Goal: Communication & Community: Connect with others

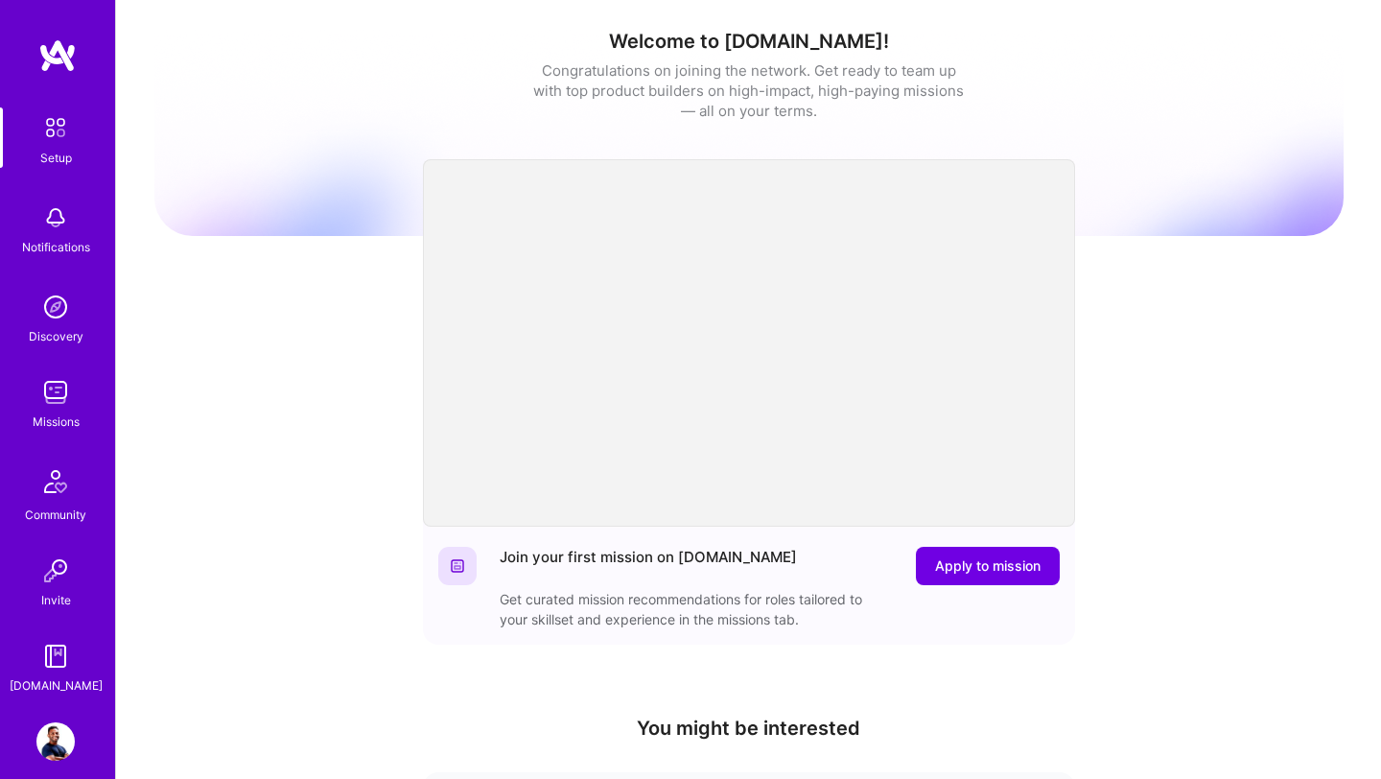
click at [58, 397] on img at bounding box center [55, 392] width 38 height 38
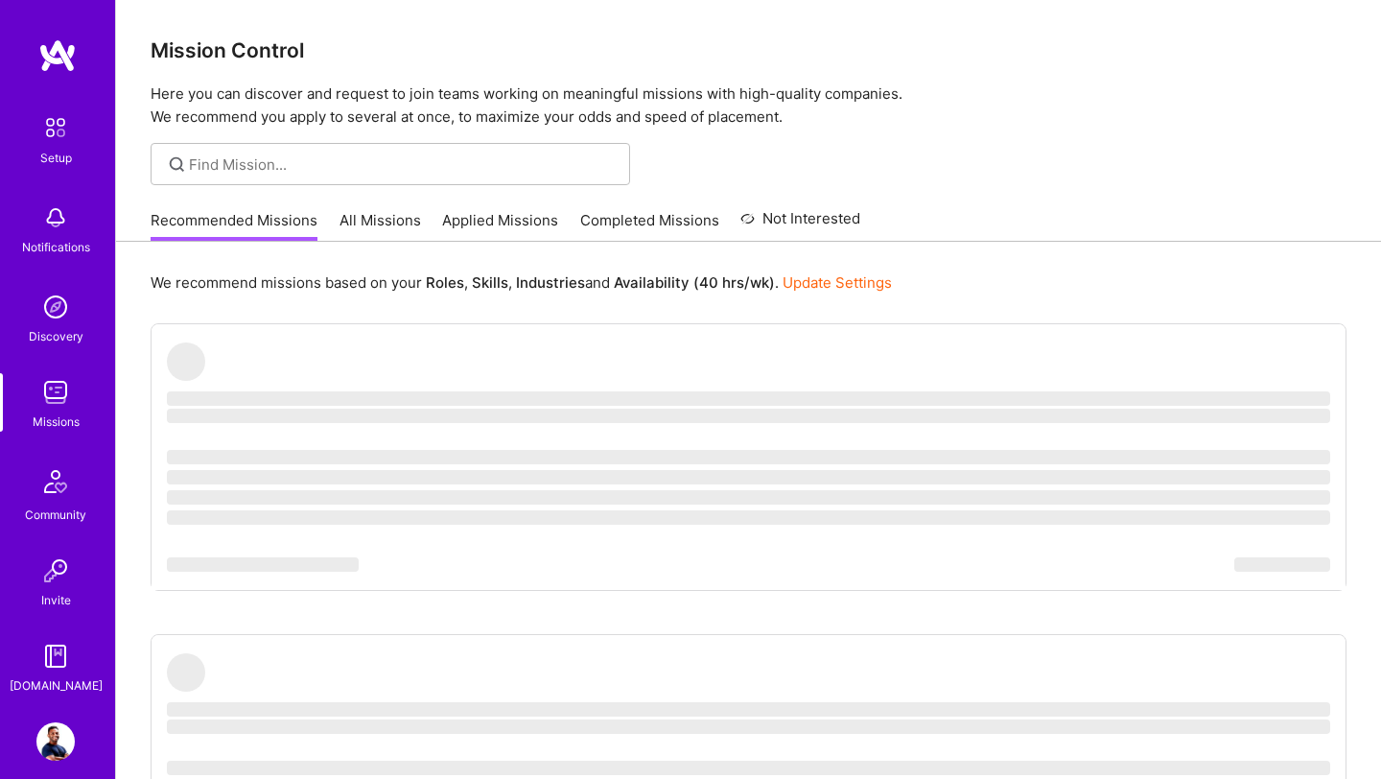
click at [66, 404] on img at bounding box center [55, 392] width 38 height 38
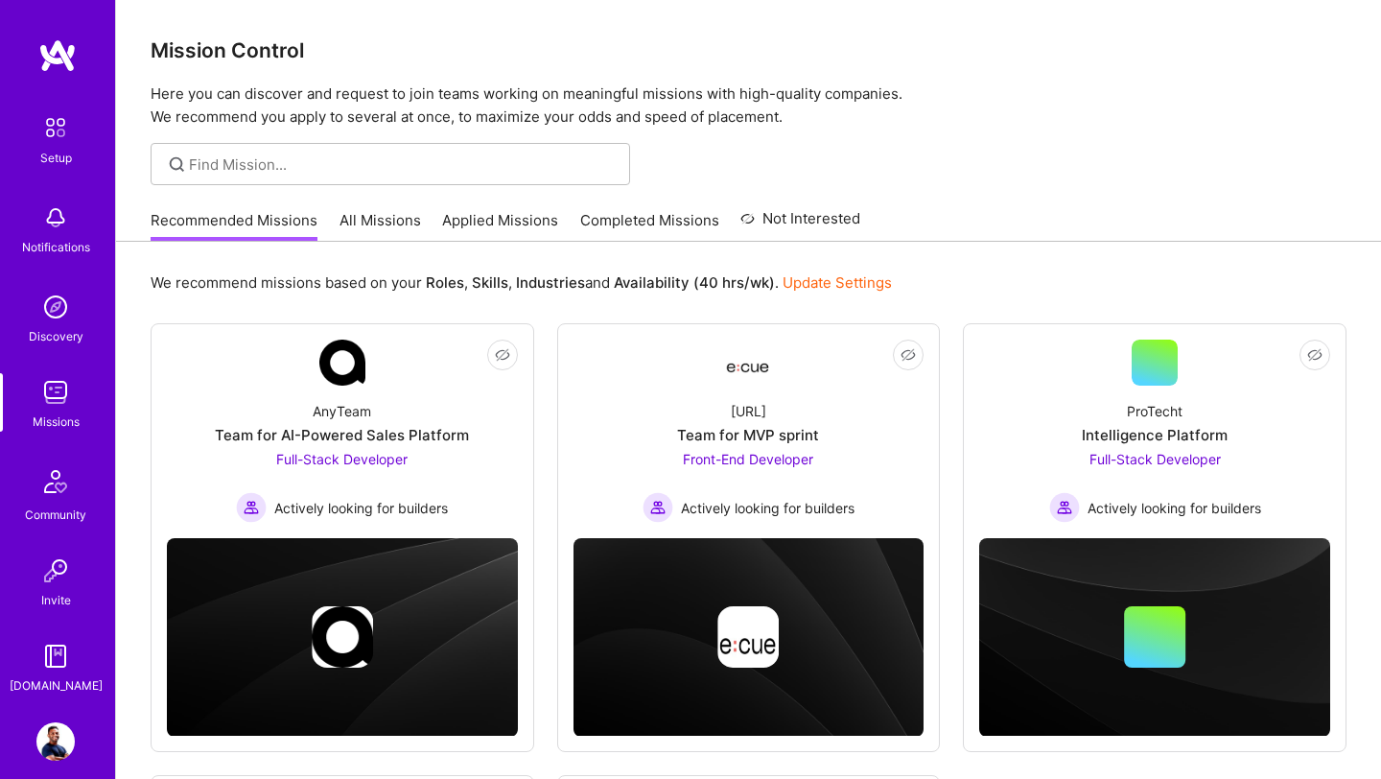
click at [51, 409] on img at bounding box center [55, 392] width 38 height 38
click at [59, 403] on img at bounding box center [55, 392] width 38 height 38
click at [53, 501] on img at bounding box center [56, 481] width 46 height 46
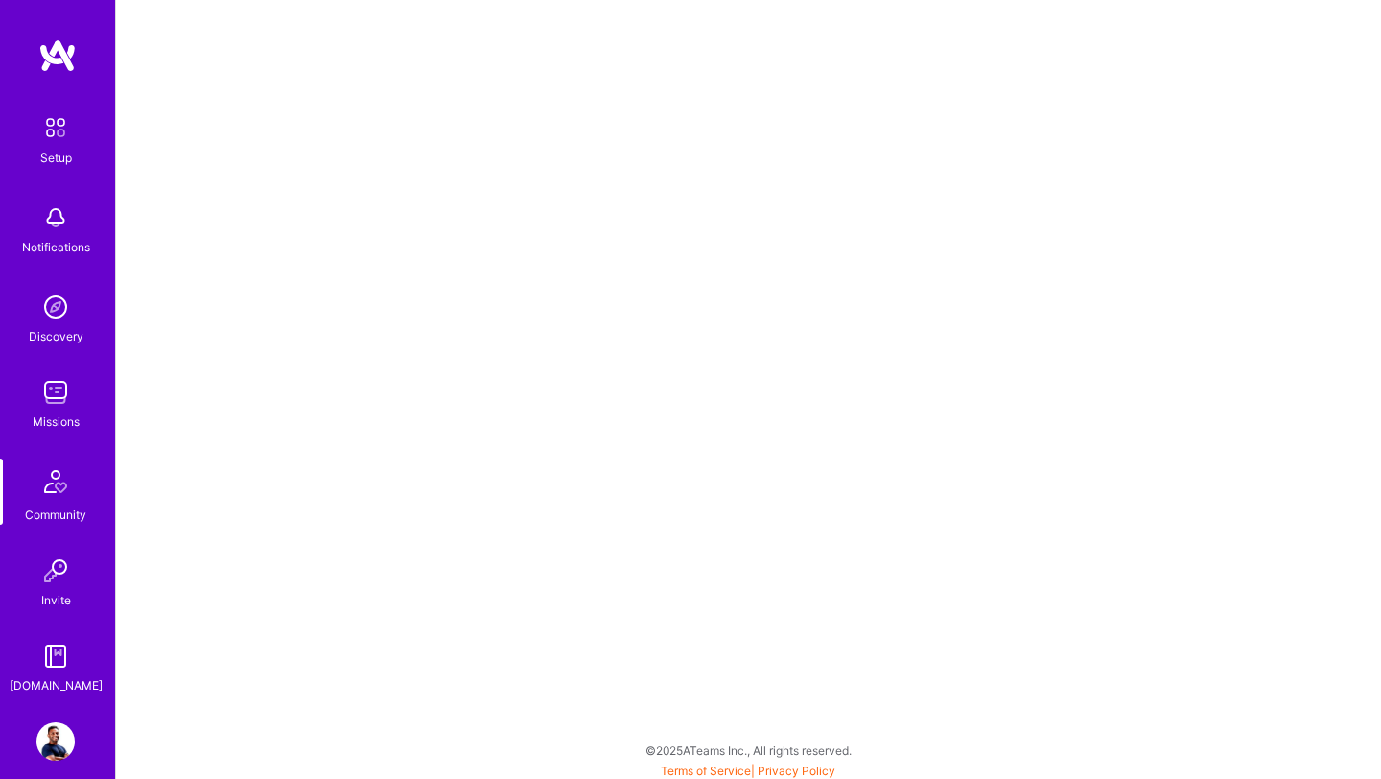
click at [46, 326] on div "Discovery" at bounding box center [56, 336] width 55 height 20
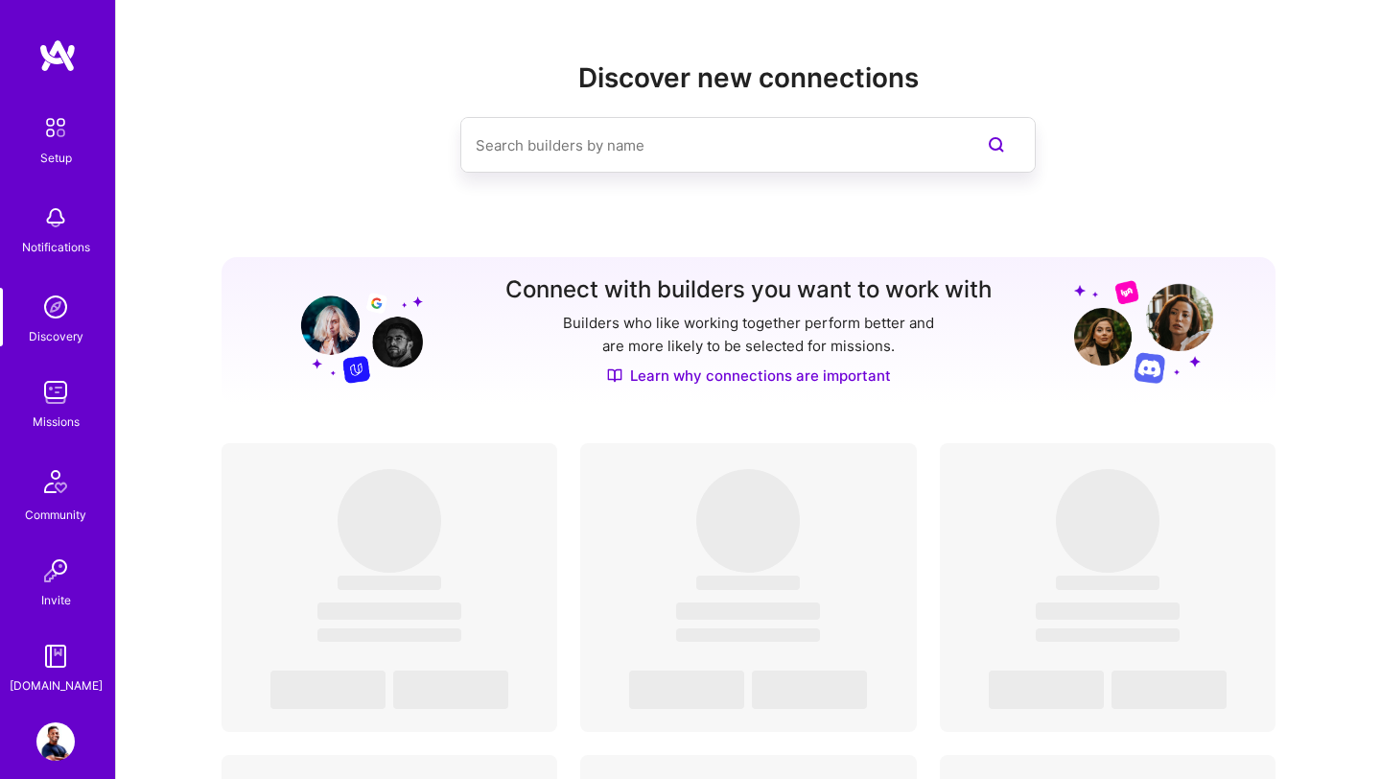
click at [551, 149] on input at bounding box center [710, 145] width 468 height 49
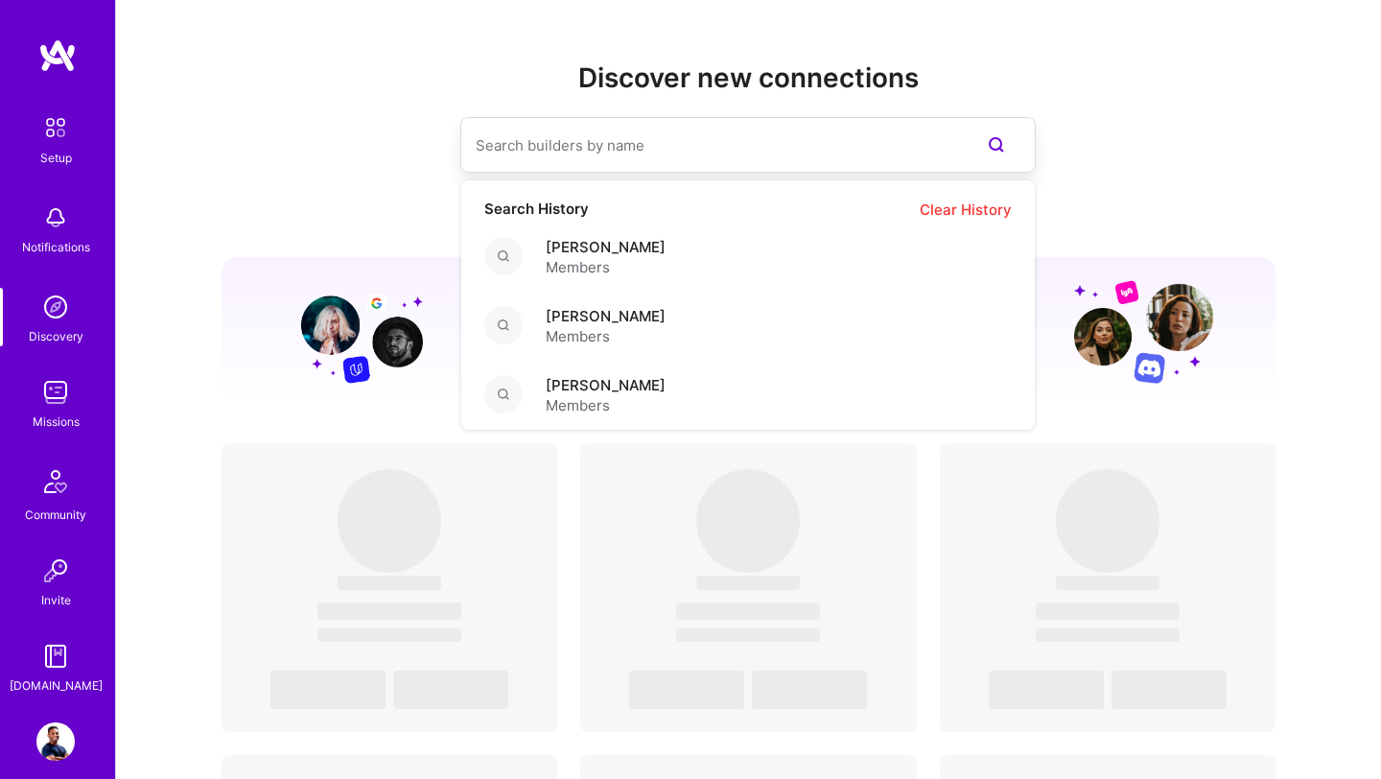
paste input "[PERSON_NAME]"
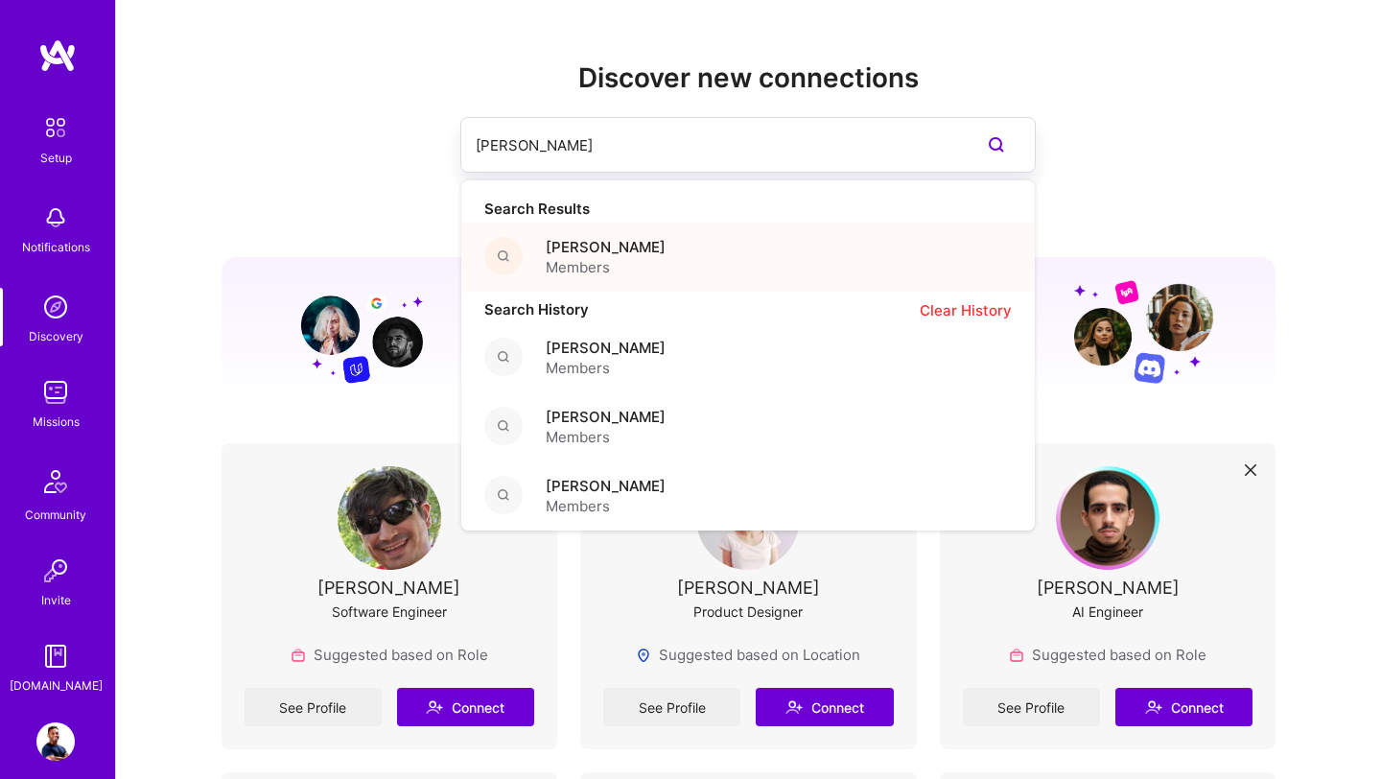
type input "[PERSON_NAME]"
click at [556, 248] on span "[PERSON_NAME]" at bounding box center [606, 247] width 120 height 20
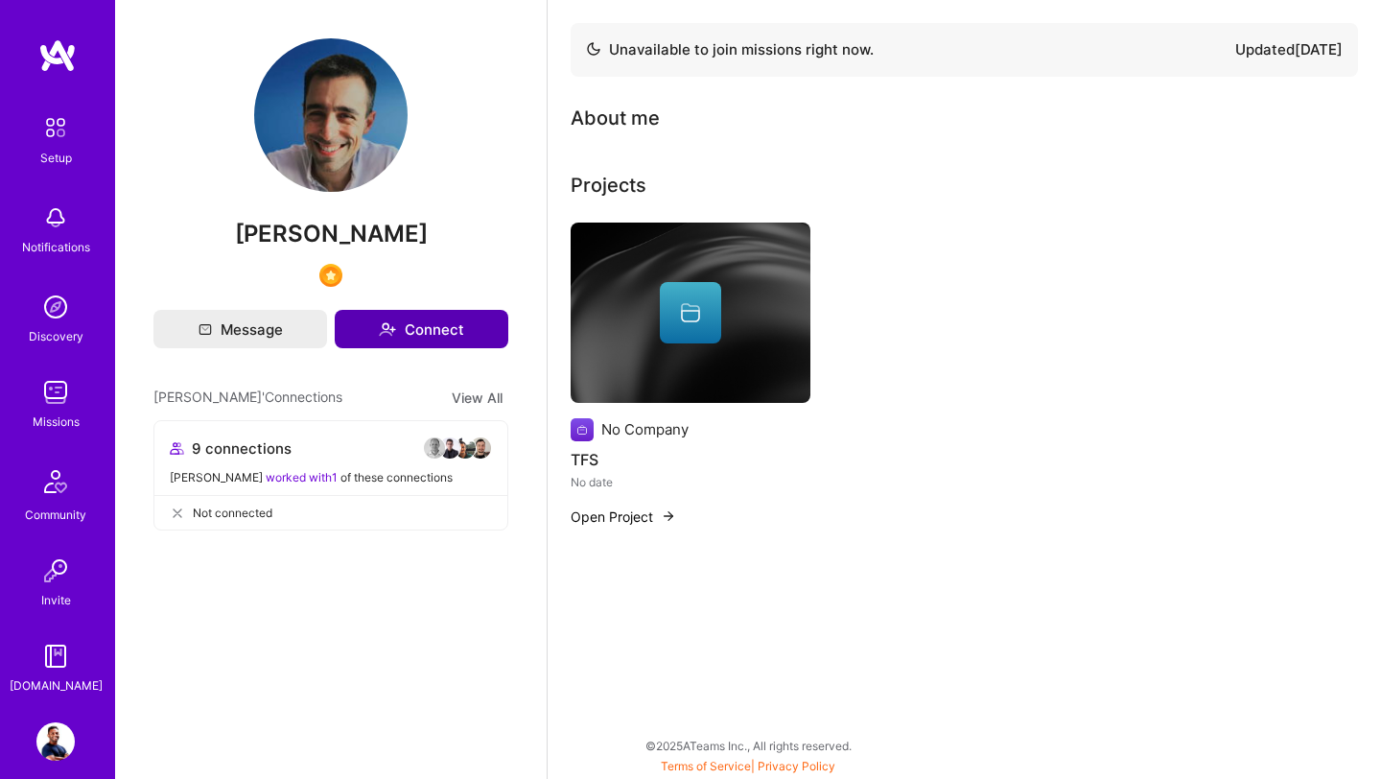
click at [427, 336] on button "Connect" at bounding box center [422, 329] width 174 height 38
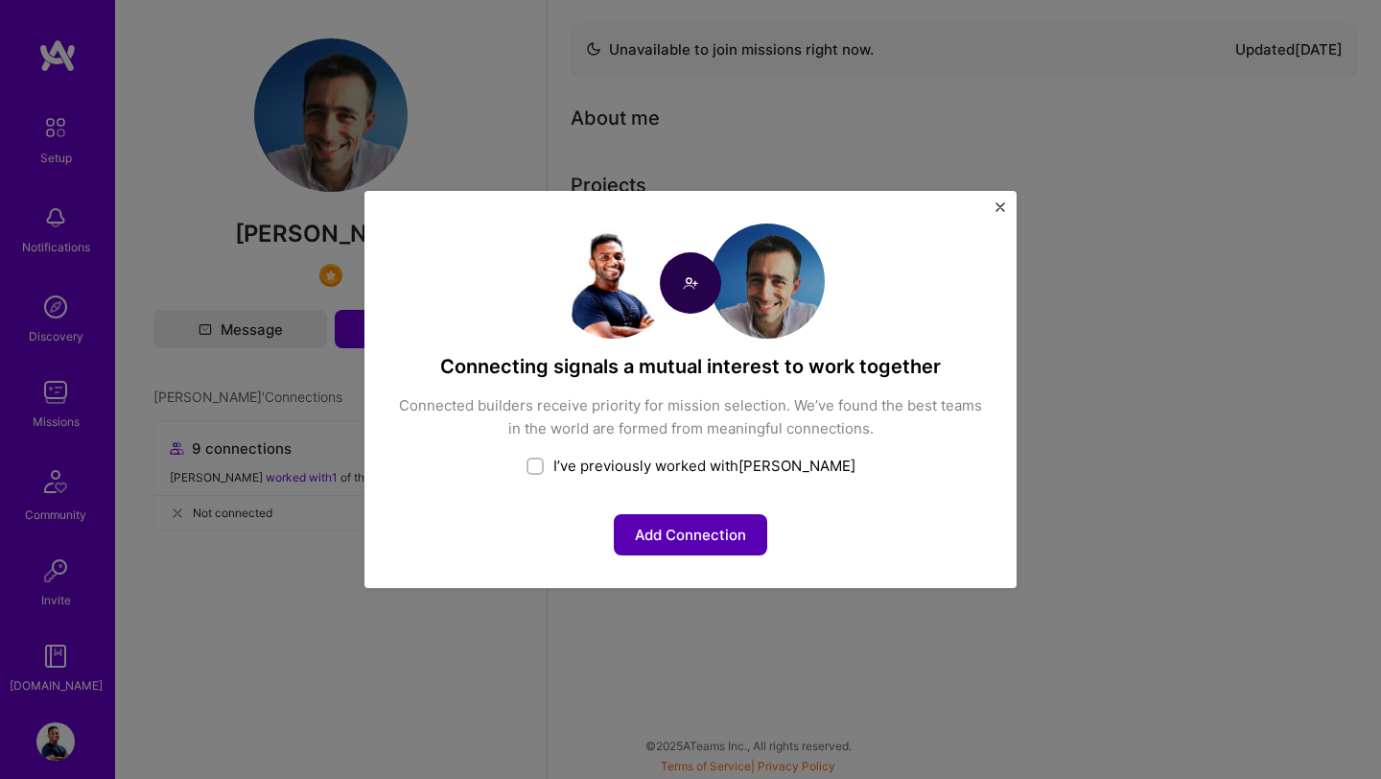
click at [671, 532] on button "Add Connection" at bounding box center [690, 534] width 153 height 41
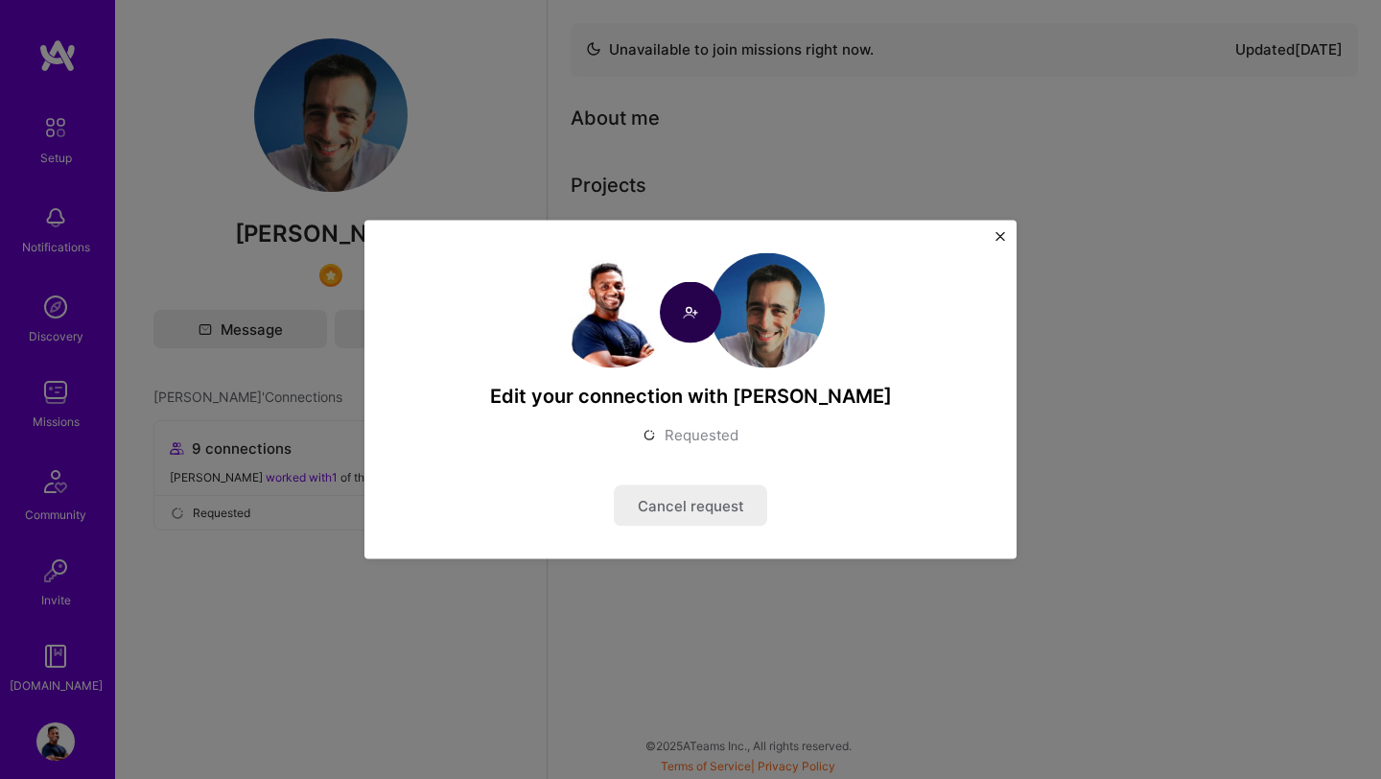
click at [1003, 241] on button "Close" at bounding box center [1001, 242] width 10 height 20
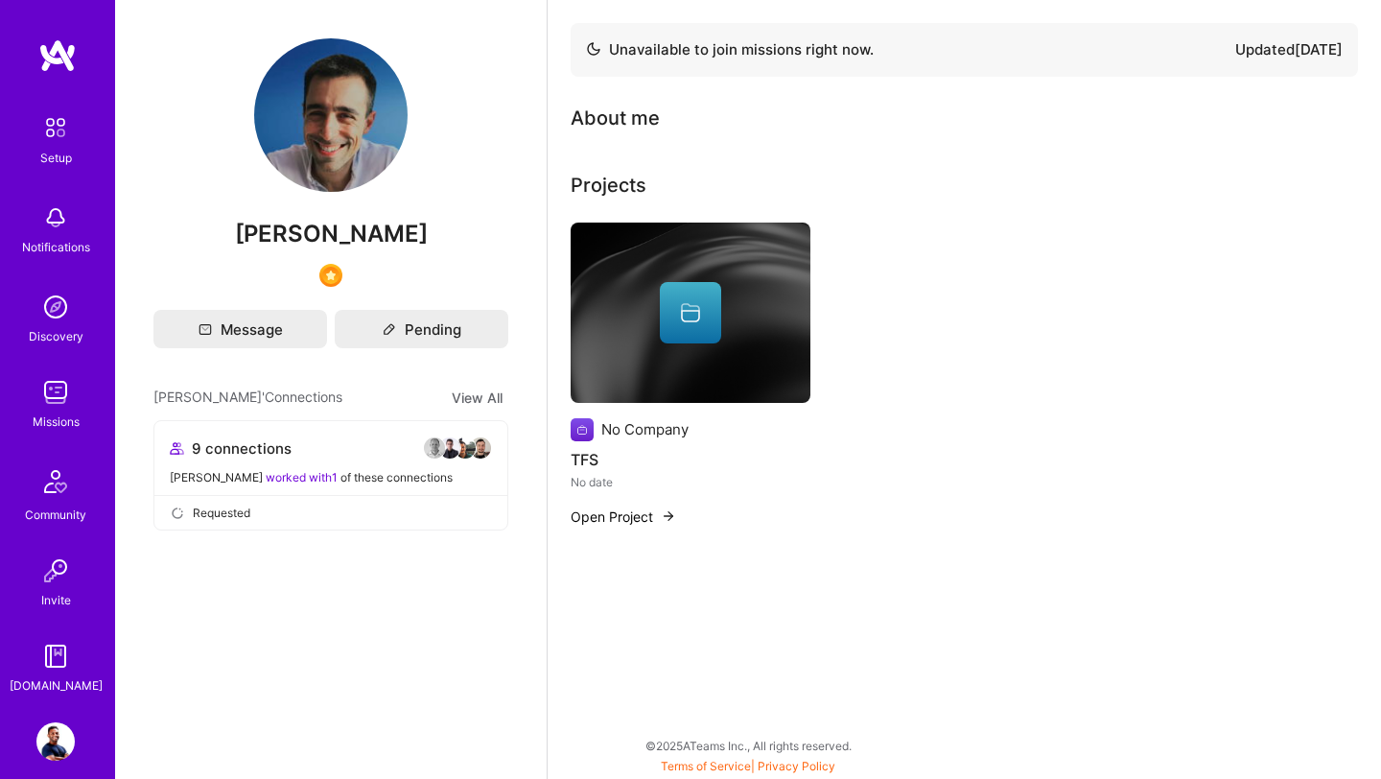
click at [67, 749] on img at bounding box center [55, 741] width 38 height 38
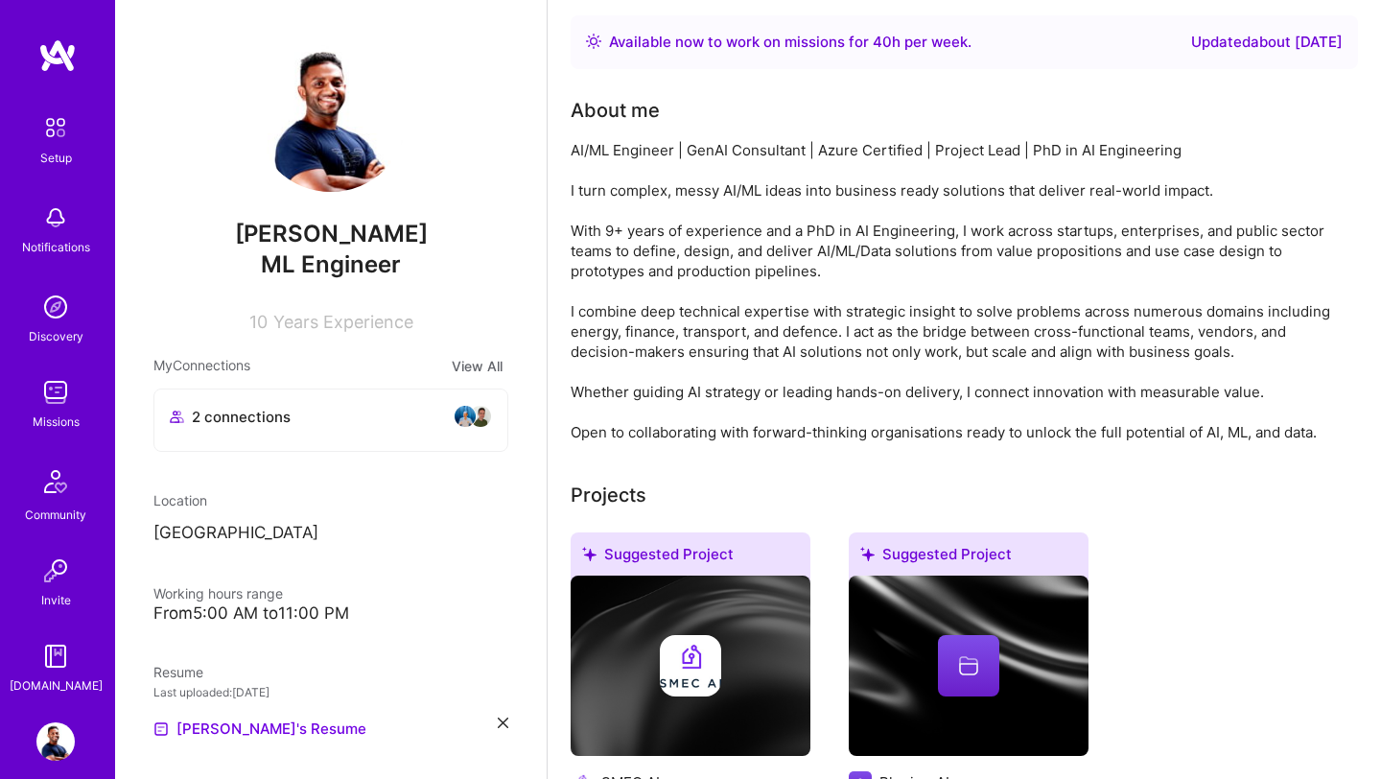
scroll to position [163, 0]
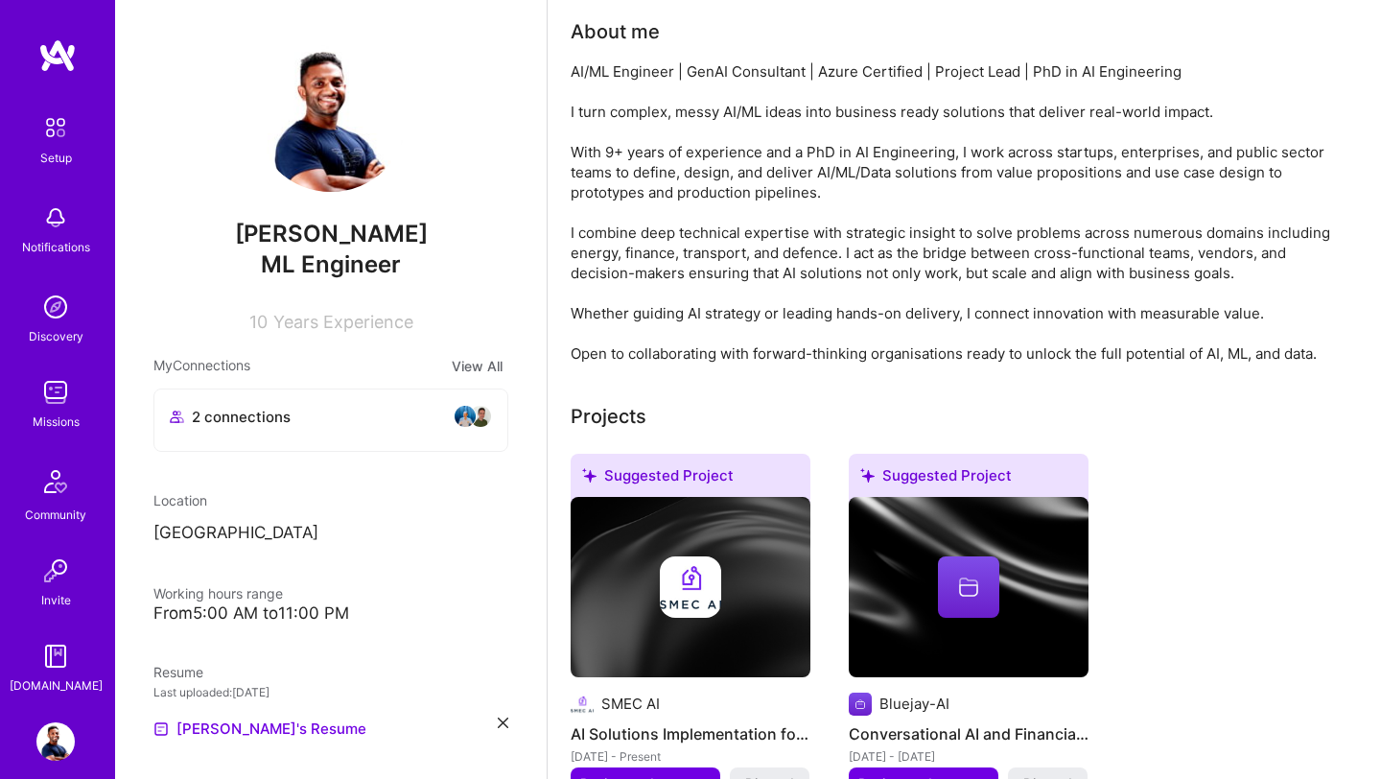
click at [1156, 250] on div "AI/ML Engineer | GenAI Consultant | Azure Certified | Project Lead | PhD in AI …" at bounding box center [954, 212] width 767 height 302
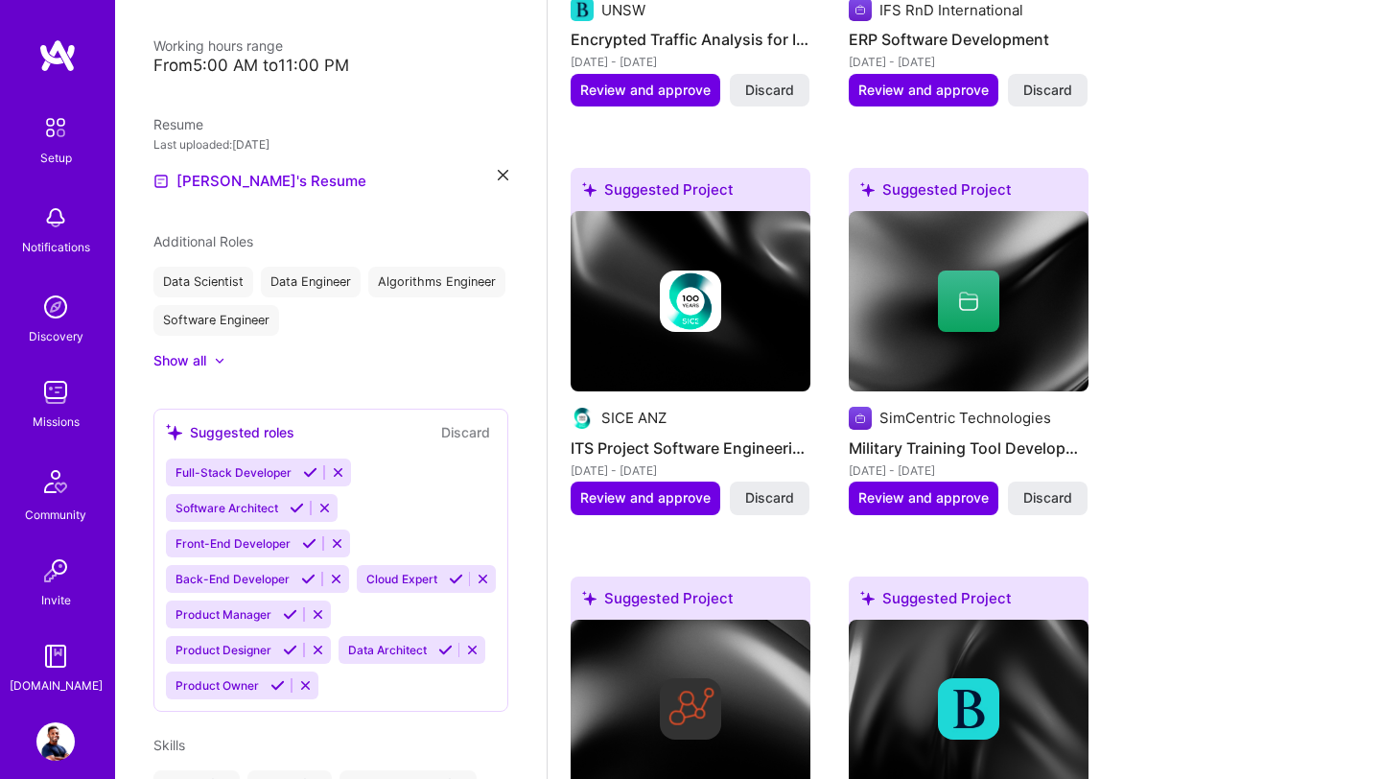
scroll to position [1774, 0]
